Goal: Task Accomplishment & Management: Manage account settings

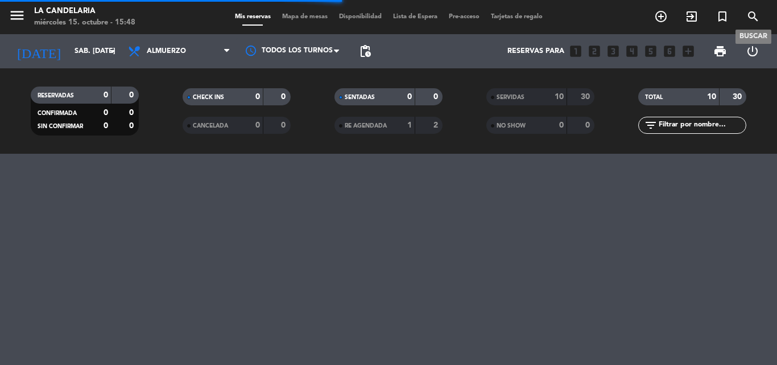
click at [749, 15] on icon "search" at bounding box center [754, 17] width 14 height 14
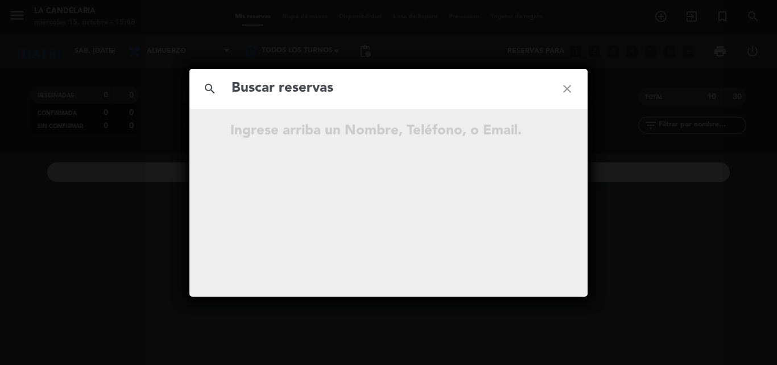
click at [359, 95] on input "text" at bounding box center [388, 88] width 316 height 23
type input "xgTBl1"
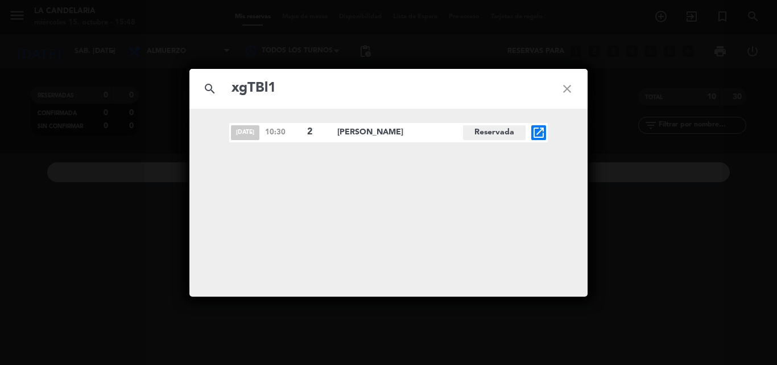
click at [540, 133] on icon "open_in_new" at bounding box center [539, 133] width 14 height 14
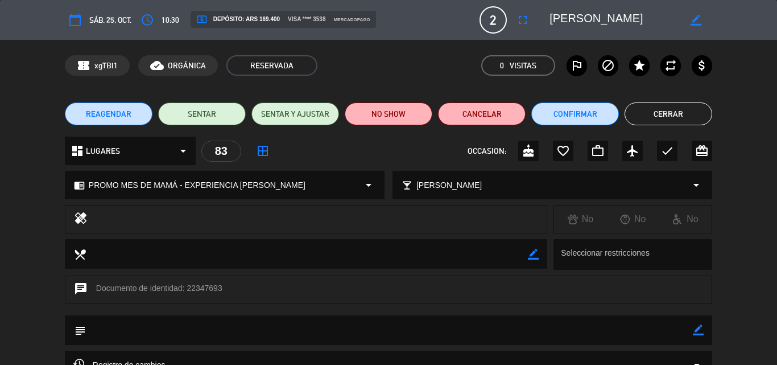
drag, startPoint x: 186, startPoint y: 287, endPoint x: 221, endPoint y: 287, distance: 34.7
click at [221, 287] on div "chat Documento de identidad: 22347693" at bounding box center [389, 289] width 648 height 28
copy div "22347693"
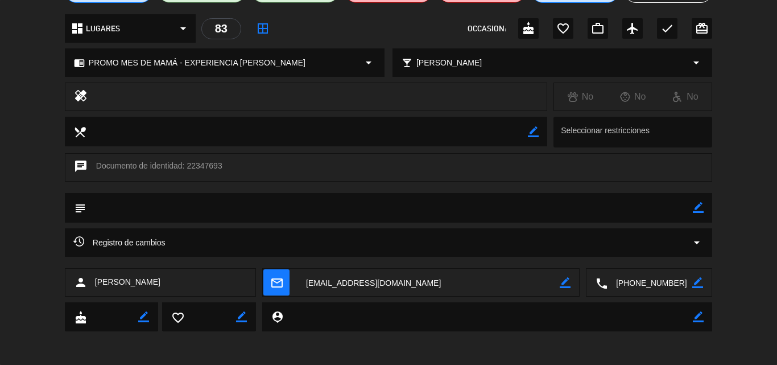
scroll to position [123, 0]
drag, startPoint x: 92, startPoint y: 280, endPoint x: 185, endPoint y: 276, distance: 93.4
click at [185, 276] on div "person [PERSON_NAME]" at bounding box center [160, 281] width 191 height 28
copy span "[PERSON_NAME]"
click at [395, 349] on div "calendar_today sáb. 25, oct. access_time 10:30 local_atm Depósito: ARS 169.400 …" at bounding box center [388, 182] width 777 height 365
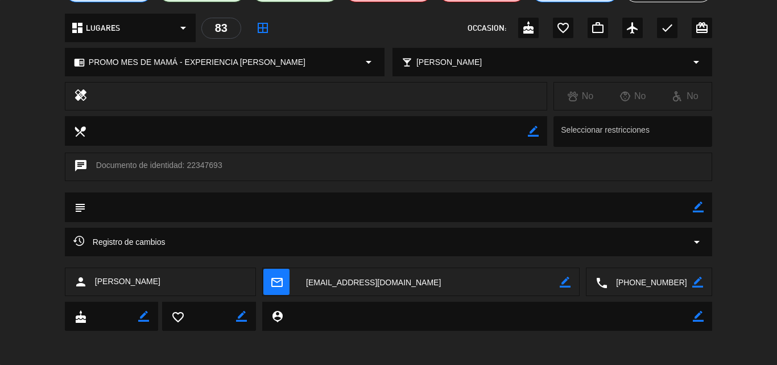
click at [364, 278] on textarea at bounding box center [429, 282] width 262 height 28
drag, startPoint x: 186, startPoint y: 167, endPoint x: 222, endPoint y: 164, distance: 35.9
click at [222, 164] on div "chat Documento de identidad: 22347693" at bounding box center [389, 166] width 648 height 28
copy div "22347693"
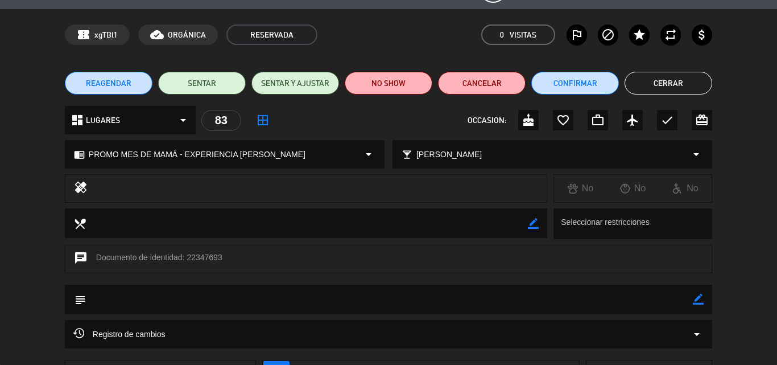
scroll to position [9, 0]
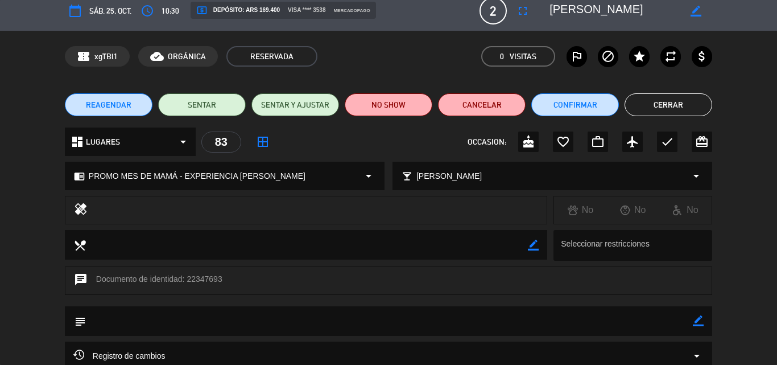
click at [692, 317] on textarea at bounding box center [389, 320] width 607 height 29
click at [153, 319] on textarea at bounding box center [389, 320] width 607 height 29
drag, startPoint x: 153, startPoint y: 319, endPoint x: 704, endPoint y: 319, distance: 551.3
click at [704, 319] on div "subject border_color" at bounding box center [389, 321] width 648 height 30
click at [696, 320] on icon "border_color" at bounding box center [698, 320] width 11 height 11
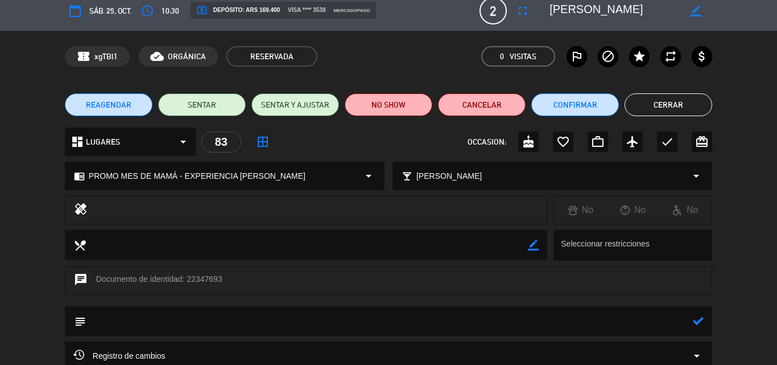
click at [194, 324] on textarea at bounding box center [389, 320] width 607 height 29
paste textarea "B 0007-00006484"
type textarea "B 0007-00006484"
click at [698, 323] on icon at bounding box center [698, 320] width 11 height 11
click at [578, 110] on button "Confirmar" at bounding box center [575, 104] width 88 height 23
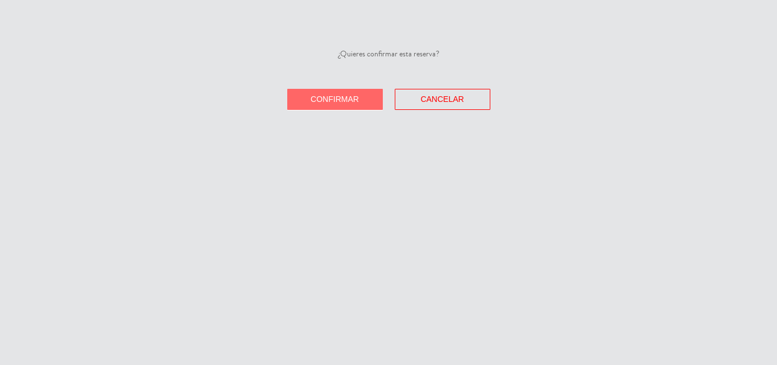
click at [344, 98] on span "Confirmar" at bounding box center [335, 98] width 48 height 9
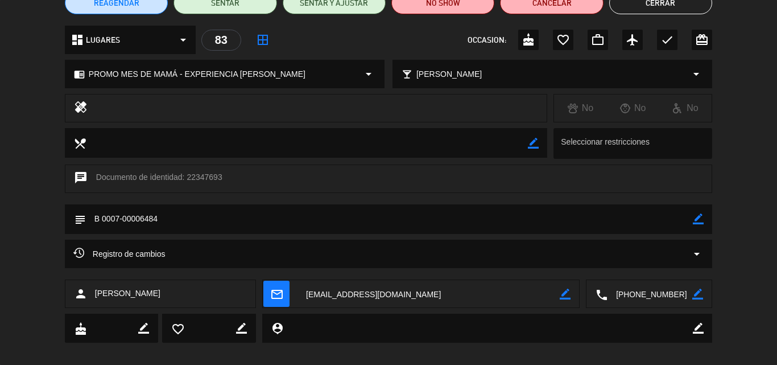
scroll to position [123, 0]
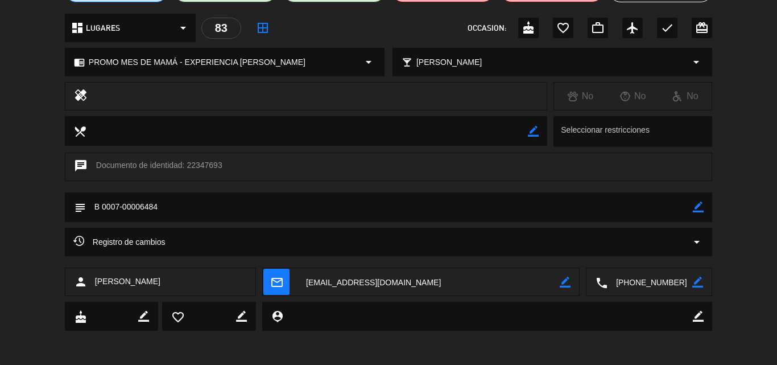
click at [367, 281] on textarea at bounding box center [429, 282] width 262 height 28
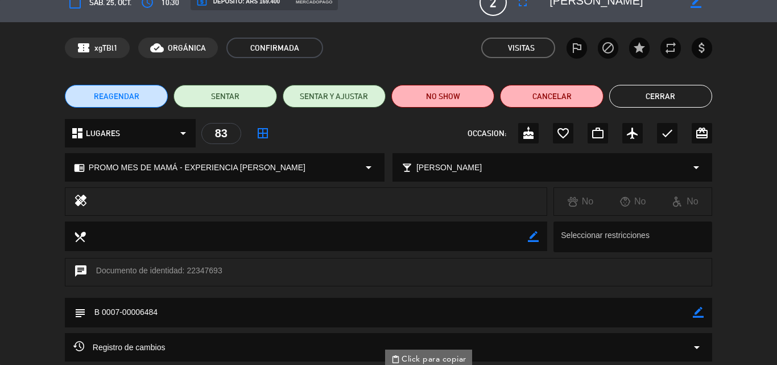
scroll to position [0, 0]
